Goal: Check status: Check status

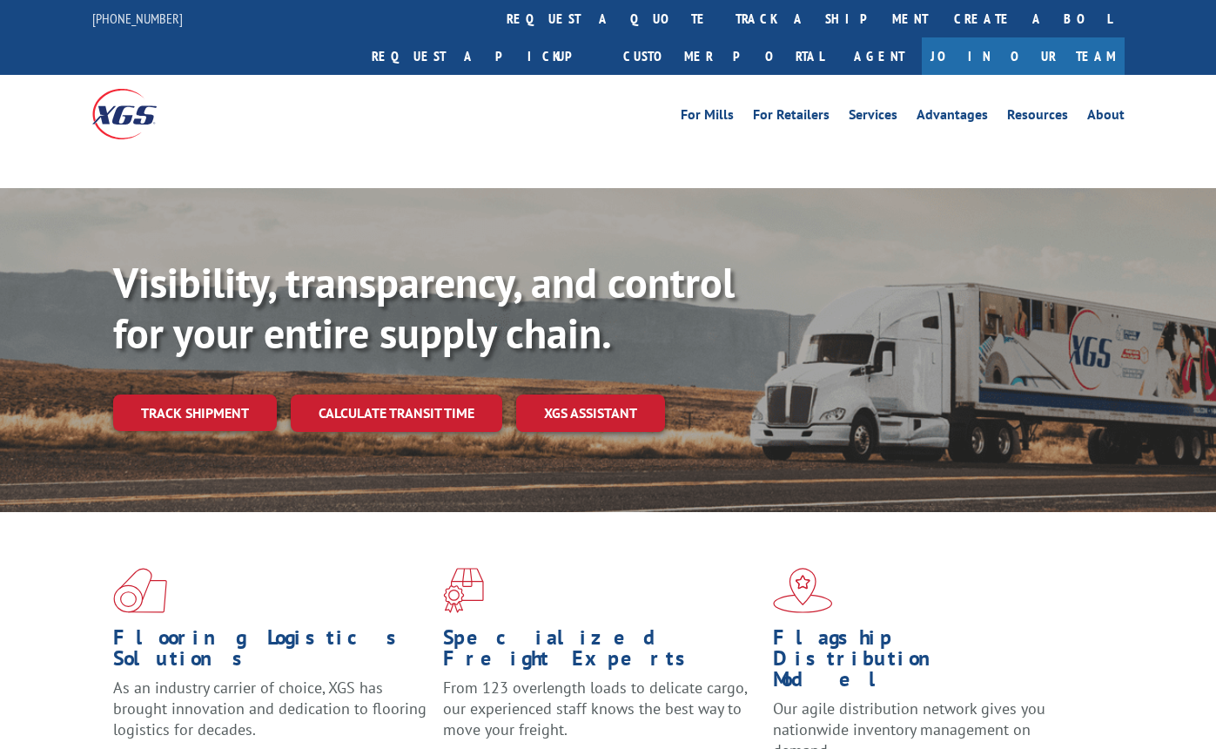
click at [212, 394] on link "Track shipment" at bounding box center [195, 412] width 164 height 37
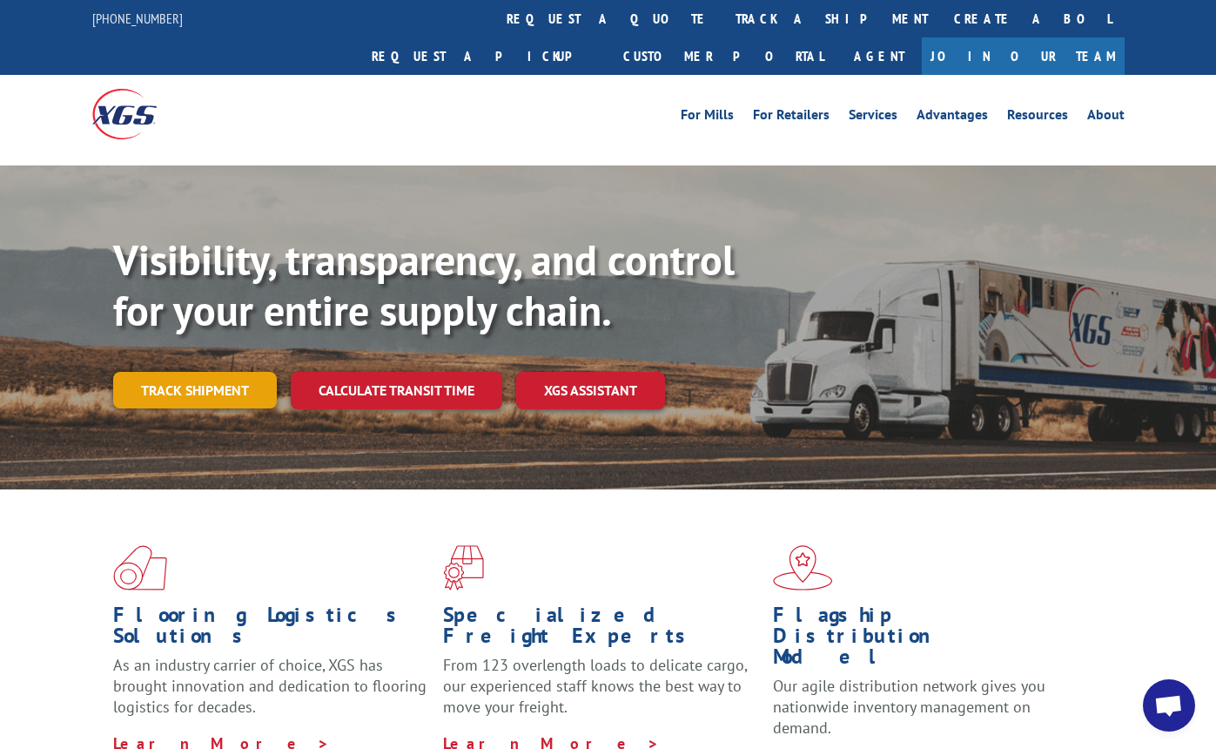
click at [192, 372] on link "Track shipment" at bounding box center [195, 390] width 164 height 37
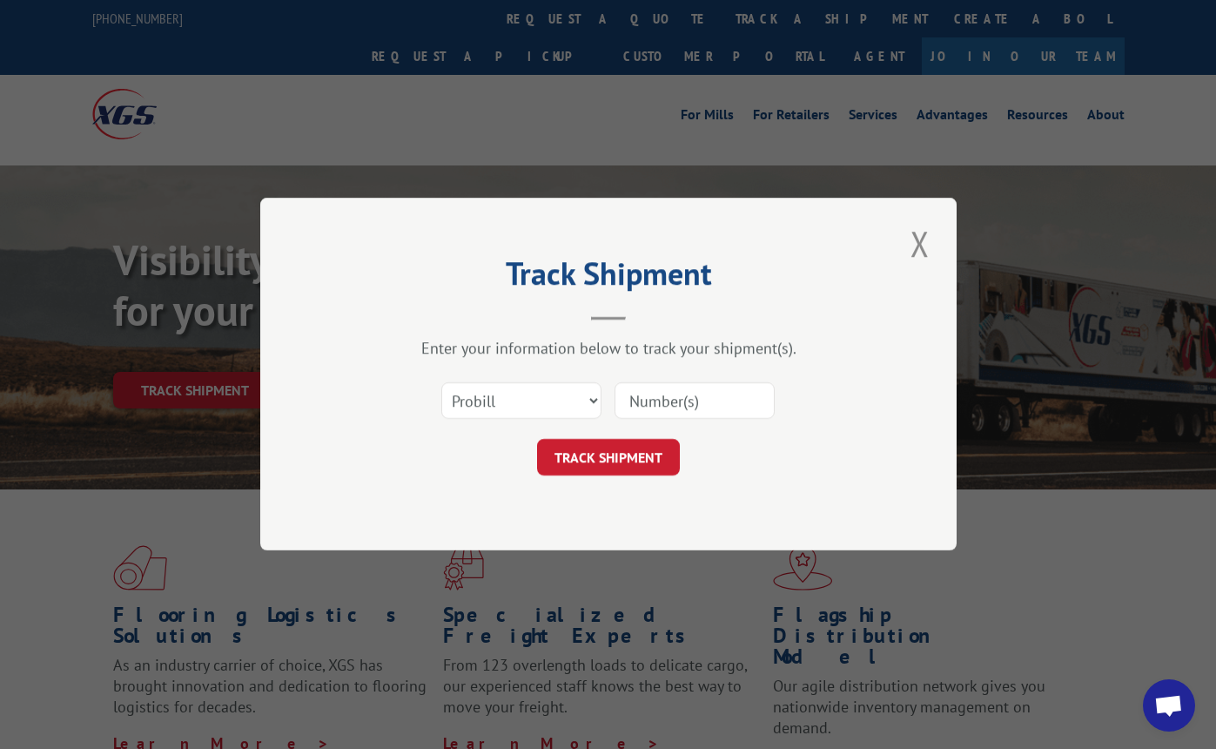
click at [650, 400] on input at bounding box center [695, 401] width 160 height 37
type input "14798233"
click at [647, 464] on button "TRACK SHIPMENT" at bounding box center [608, 458] width 143 height 37
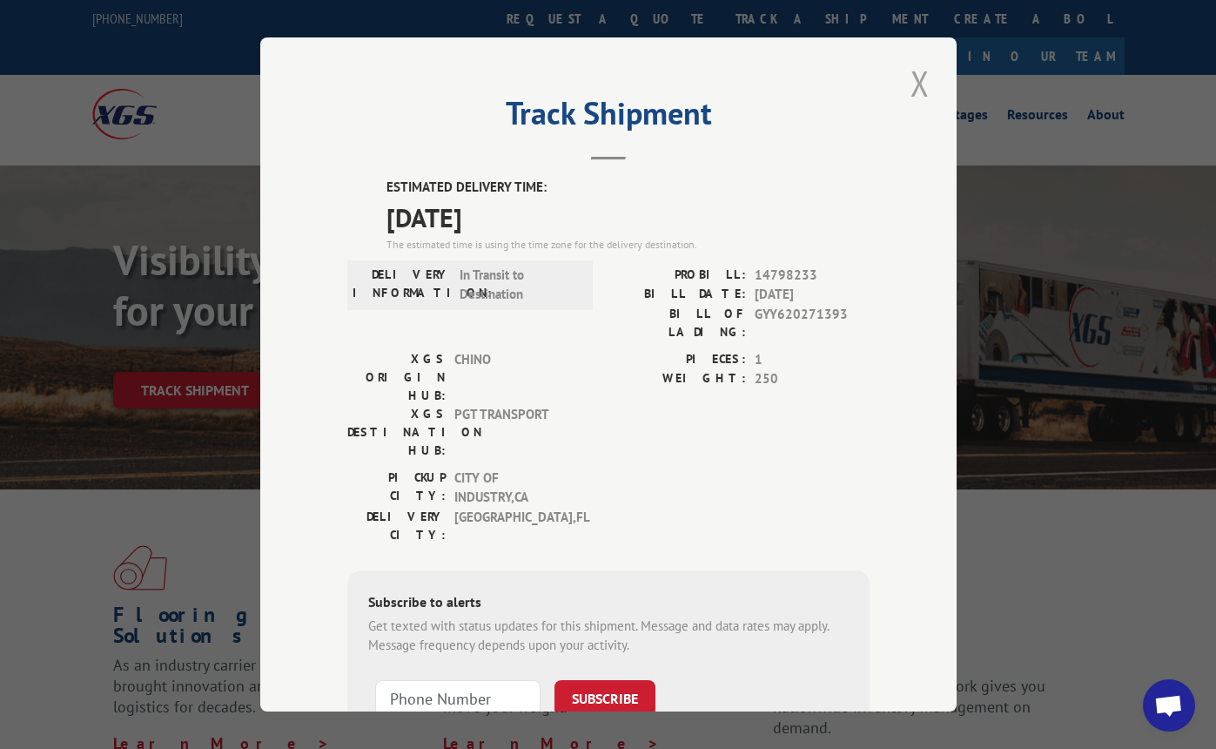
click at [916, 84] on button "Close modal" at bounding box center [920, 83] width 30 height 48
